Goal: Consume media (video, audio)

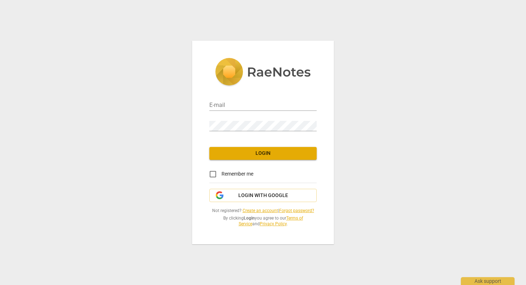
type input "[PERSON_NAME][EMAIL_ADDRESS][PERSON_NAME][DOMAIN_NAME]"
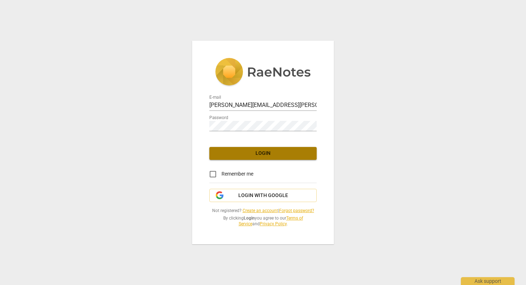
click at [275, 151] on span "Login" at bounding box center [263, 153] width 96 height 7
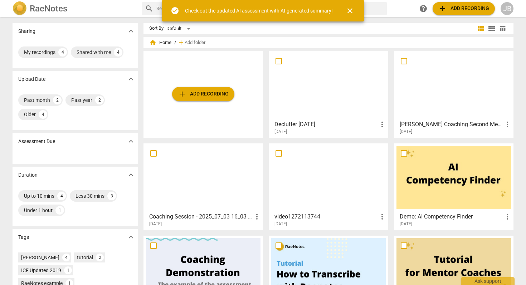
click at [300, 119] on div "Declutter [DATE] more_vert [DATE]" at bounding box center [328, 126] width 115 height 18
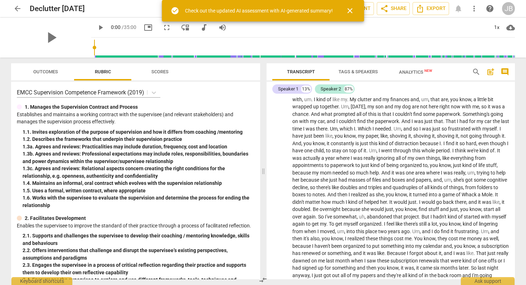
scroll to position [58, 0]
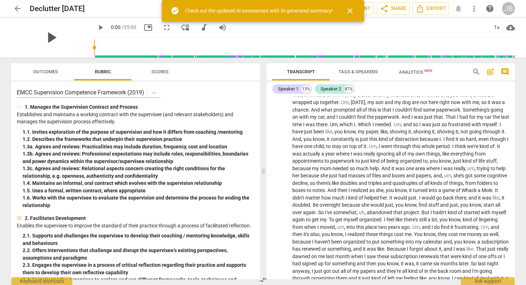
click at [50, 40] on span "play_arrow" at bounding box center [51, 37] width 19 height 19
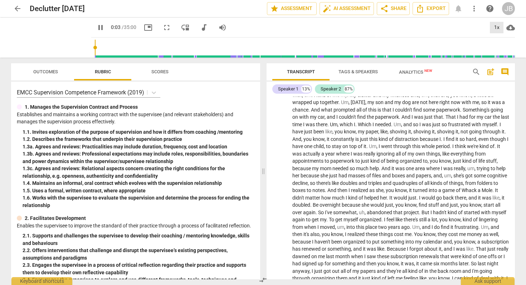
click at [497, 29] on div "1x" at bounding box center [497, 27] width 14 height 11
click at [500, 83] on li "2x" at bounding box center [502, 83] width 24 height 14
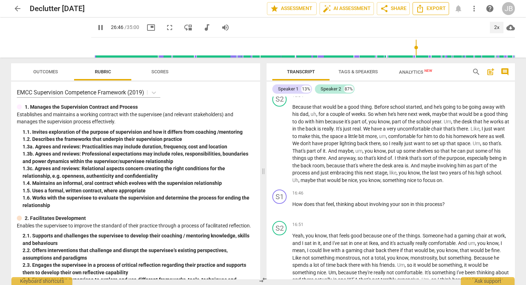
scroll to position [2454, 0]
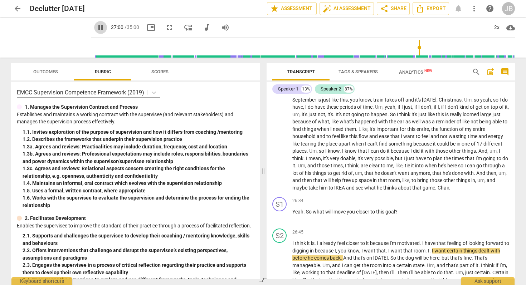
click at [96, 28] on span "pause" at bounding box center [100, 27] width 9 height 9
type input "1621"
